Goal: Task Accomplishment & Management: Manage account settings

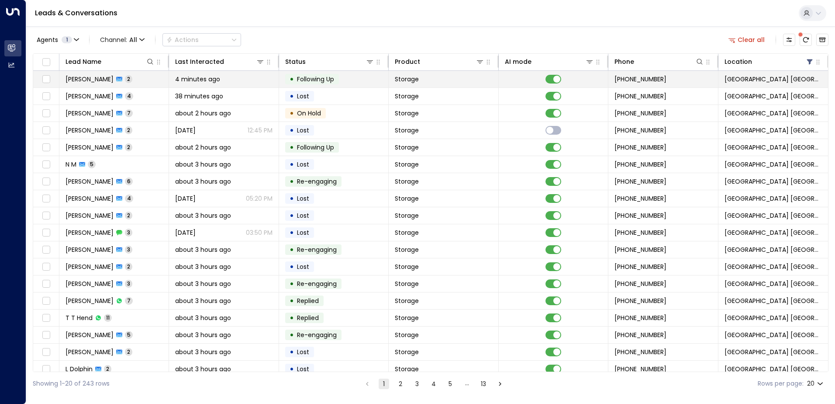
click at [103, 80] on span "[PERSON_NAME]" at bounding box center [90, 79] width 48 height 9
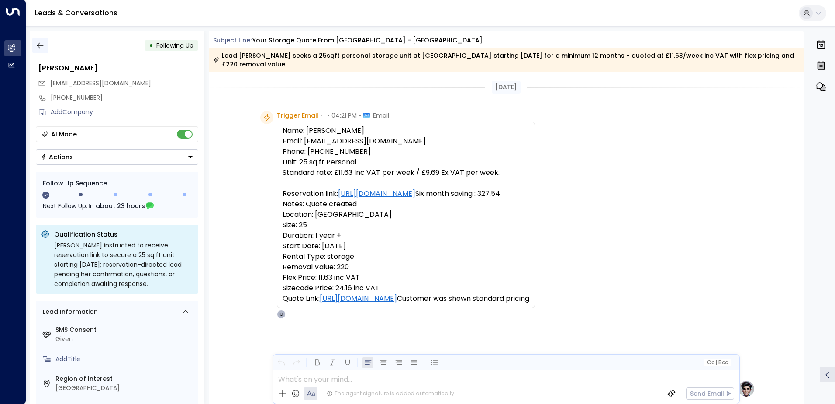
click at [38, 47] on icon "button" at bounding box center [40, 45] width 9 height 9
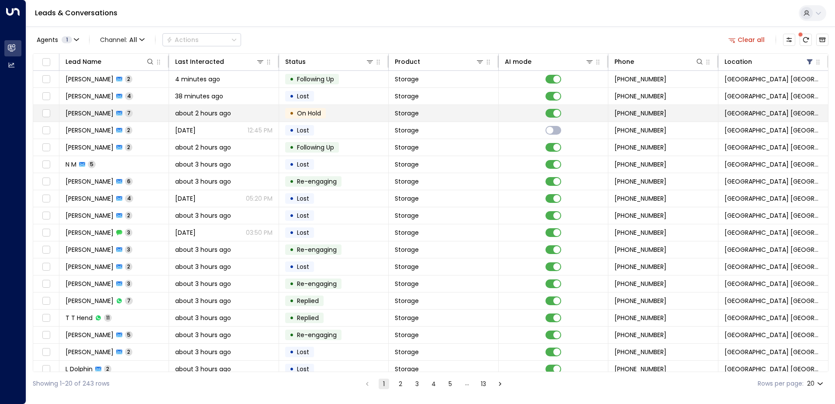
click at [121, 113] on div "[PERSON_NAME] 7" at bounding box center [99, 113] width 67 height 9
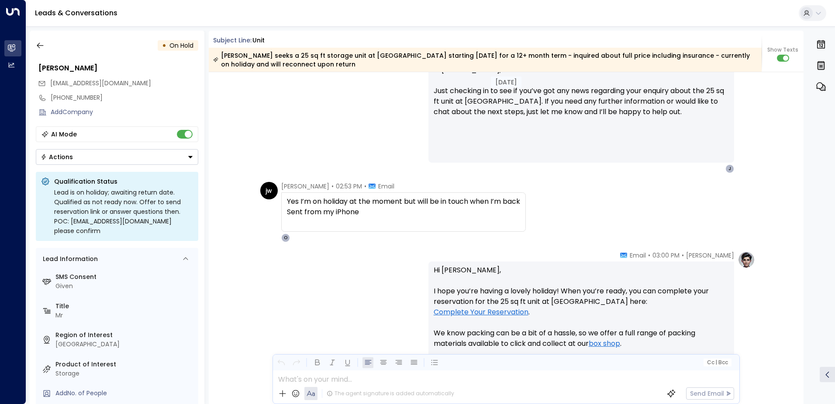
scroll to position [1310, 0]
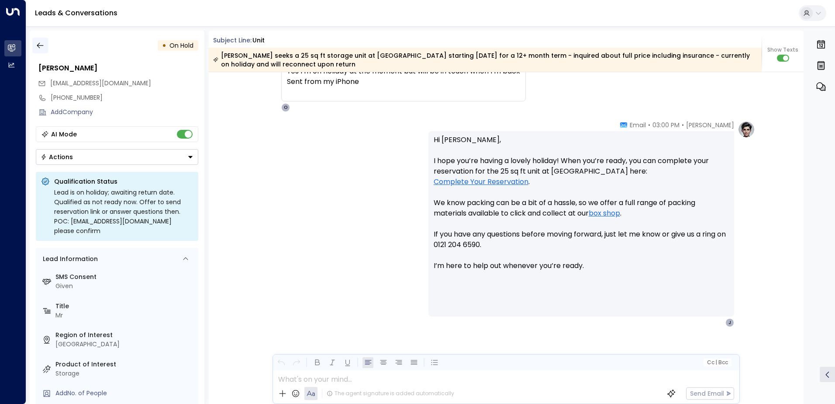
click at [42, 47] on icon "button" at bounding box center [40, 45] width 9 height 9
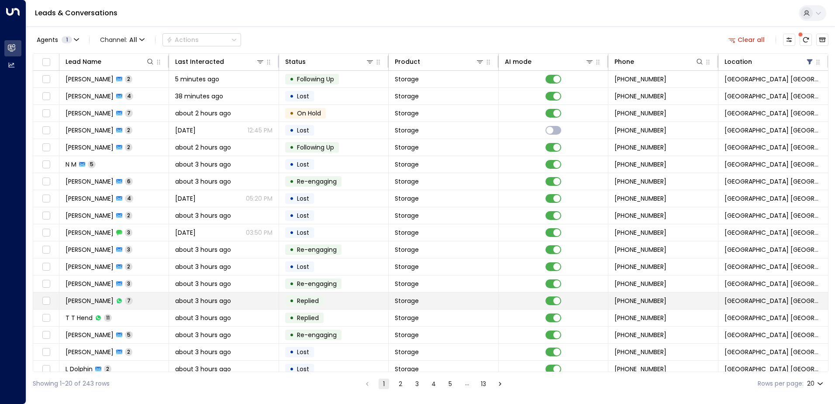
click at [114, 302] on div "[PERSON_NAME] 7" at bounding box center [99, 300] width 67 height 9
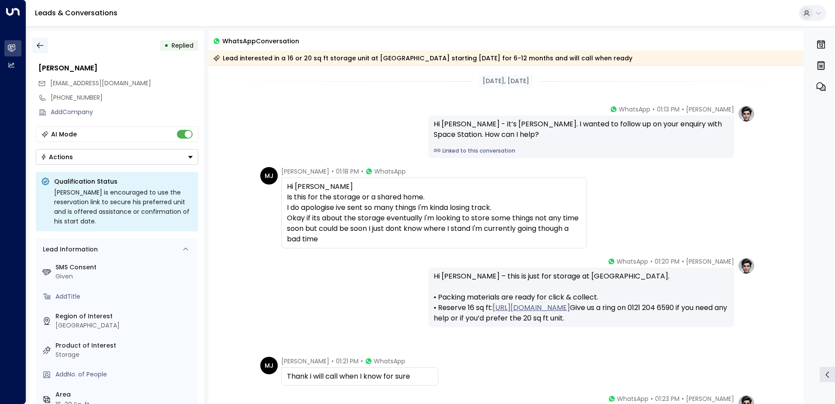
click at [41, 43] on icon "button" at bounding box center [40, 45] width 9 height 9
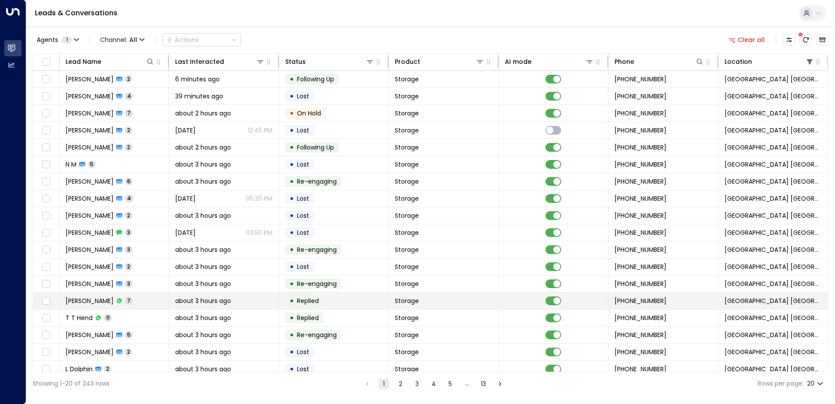
click at [132, 300] on td "[PERSON_NAME] 7" at bounding box center [114, 300] width 110 height 17
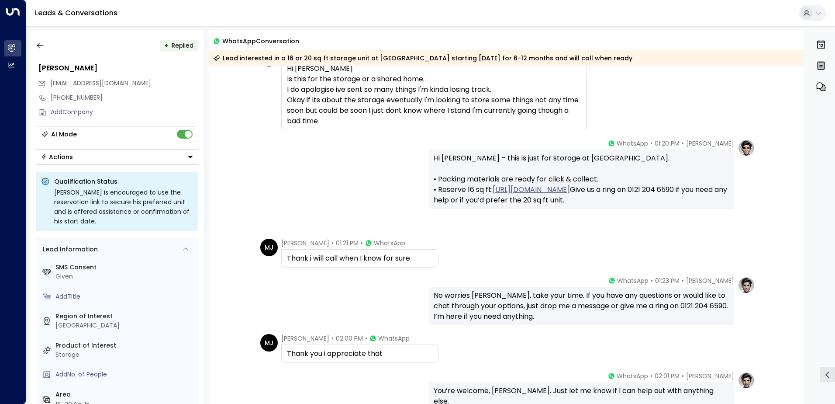
scroll to position [201, 0]
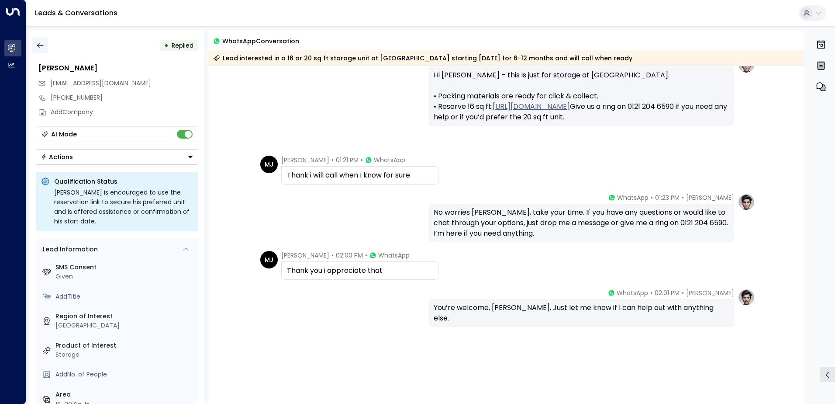
click at [41, 42] on icon "button" at bounding box center [40, 45] width 9 height 9
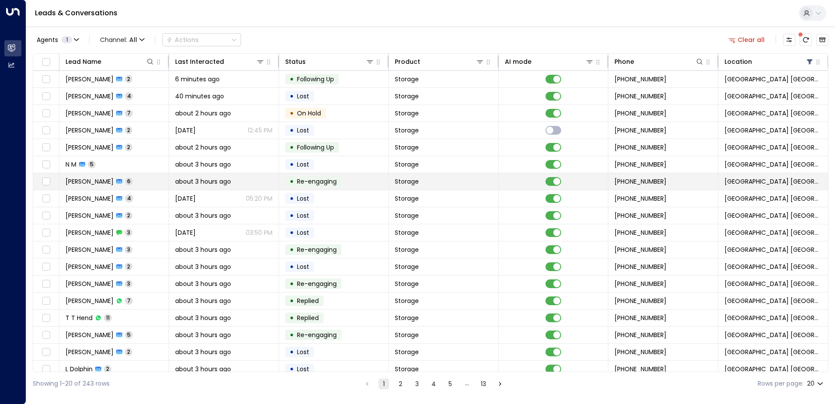
scroll to position [43, 0]
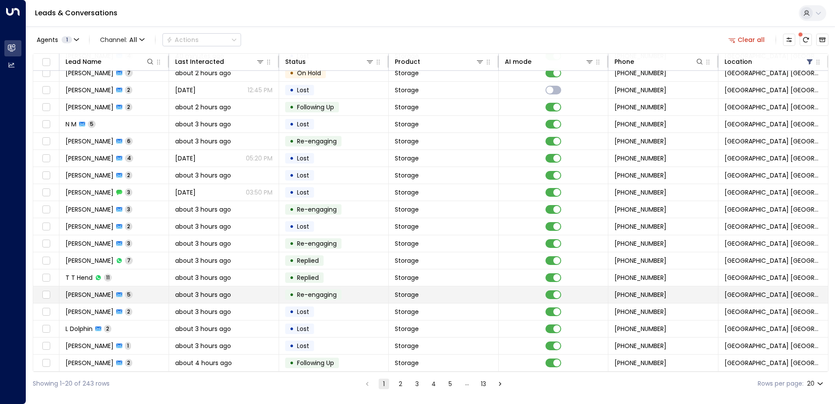
click at [122, 292] on td "[PERSON_NAME] 5" at bounding box center [114, 294] width 110 height 17
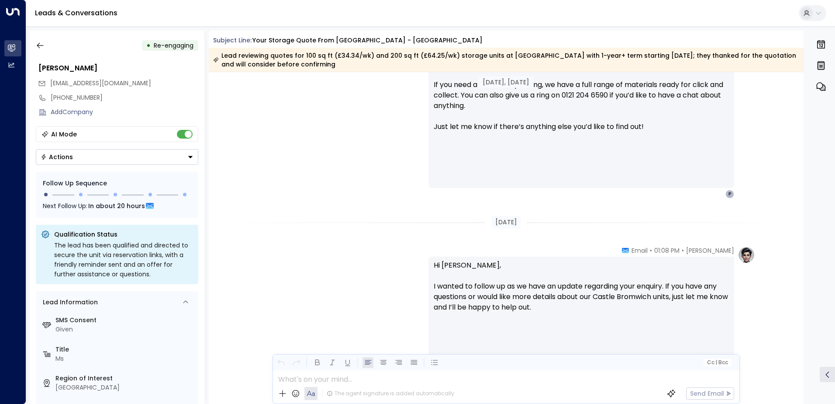
scroll to position [1009, 0]
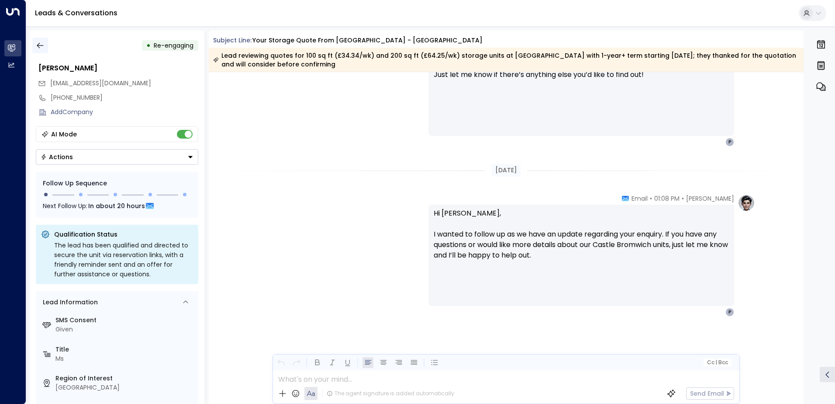
click at [44, 50] on button "button" at bounding box center [40, 46] width 16 height 16
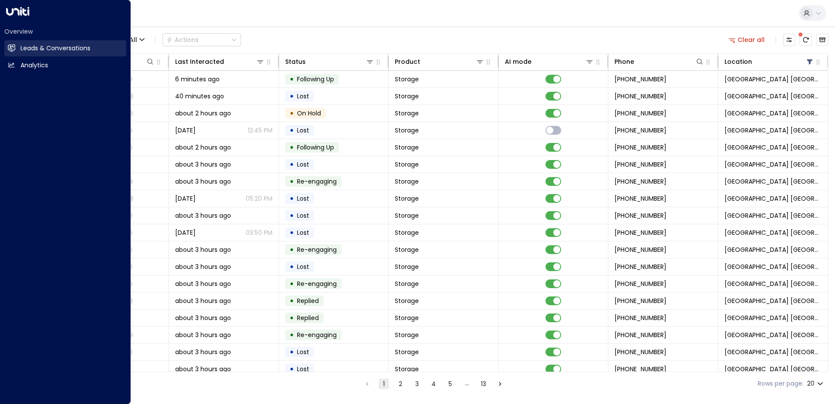
click at [39, 48] on h2 "Leads & Conversations" at bounding box center [56, 48] width 70 height 9
